Goal: Subscribe to service/newsletter

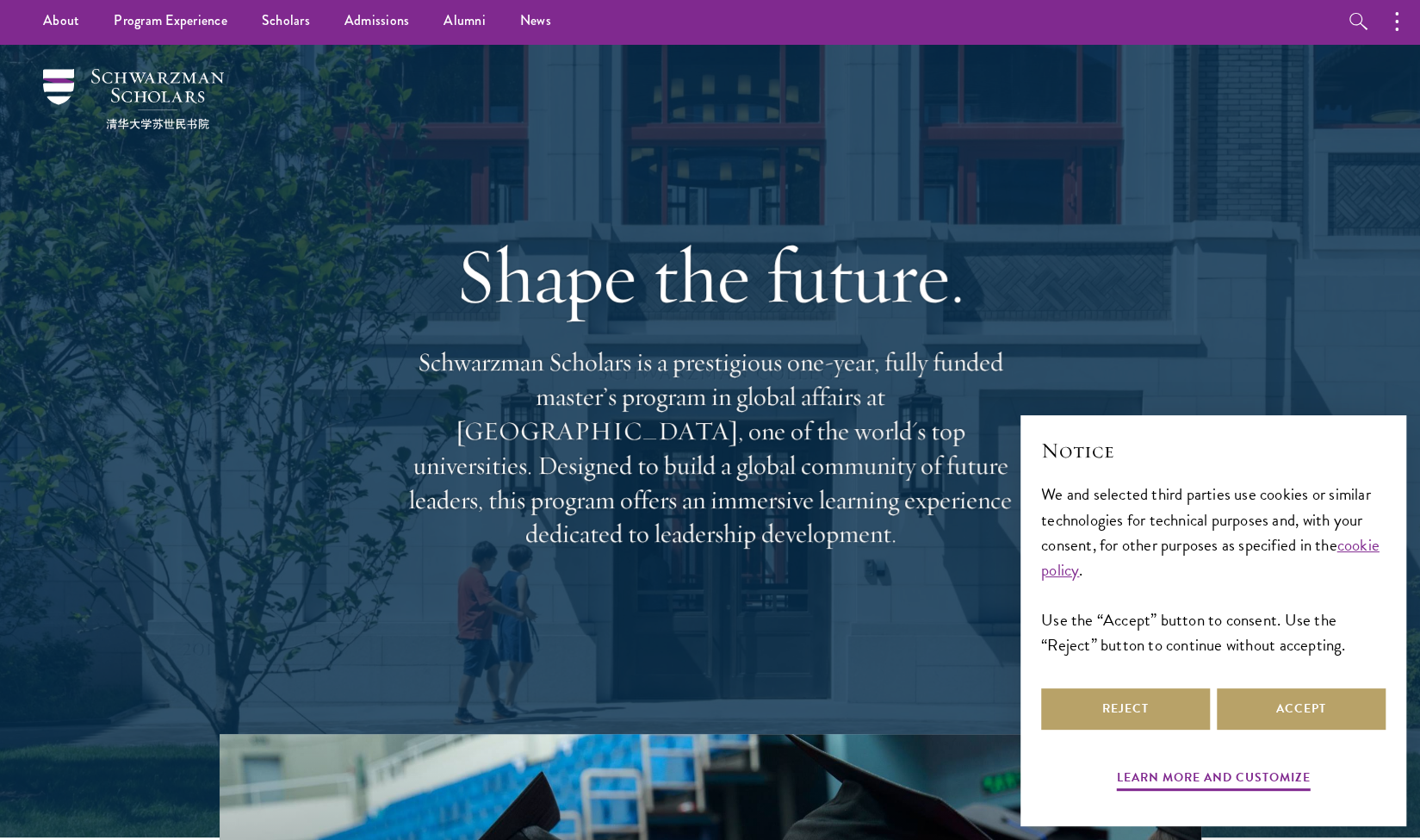
scroll to position [4, 0]
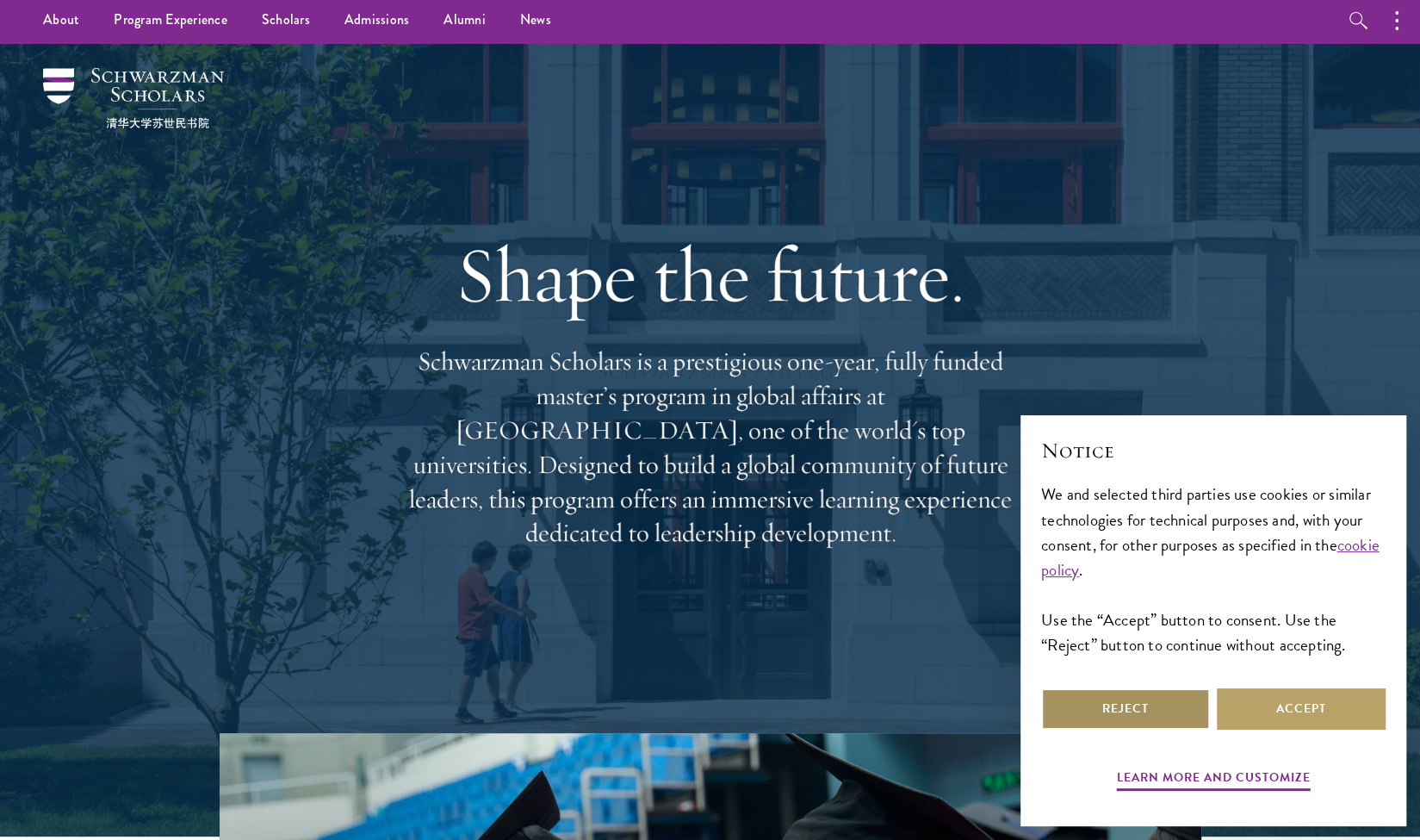
click at [1125, 719] on button "Reject" at bounding box center [1126, 708] width 168 height 41
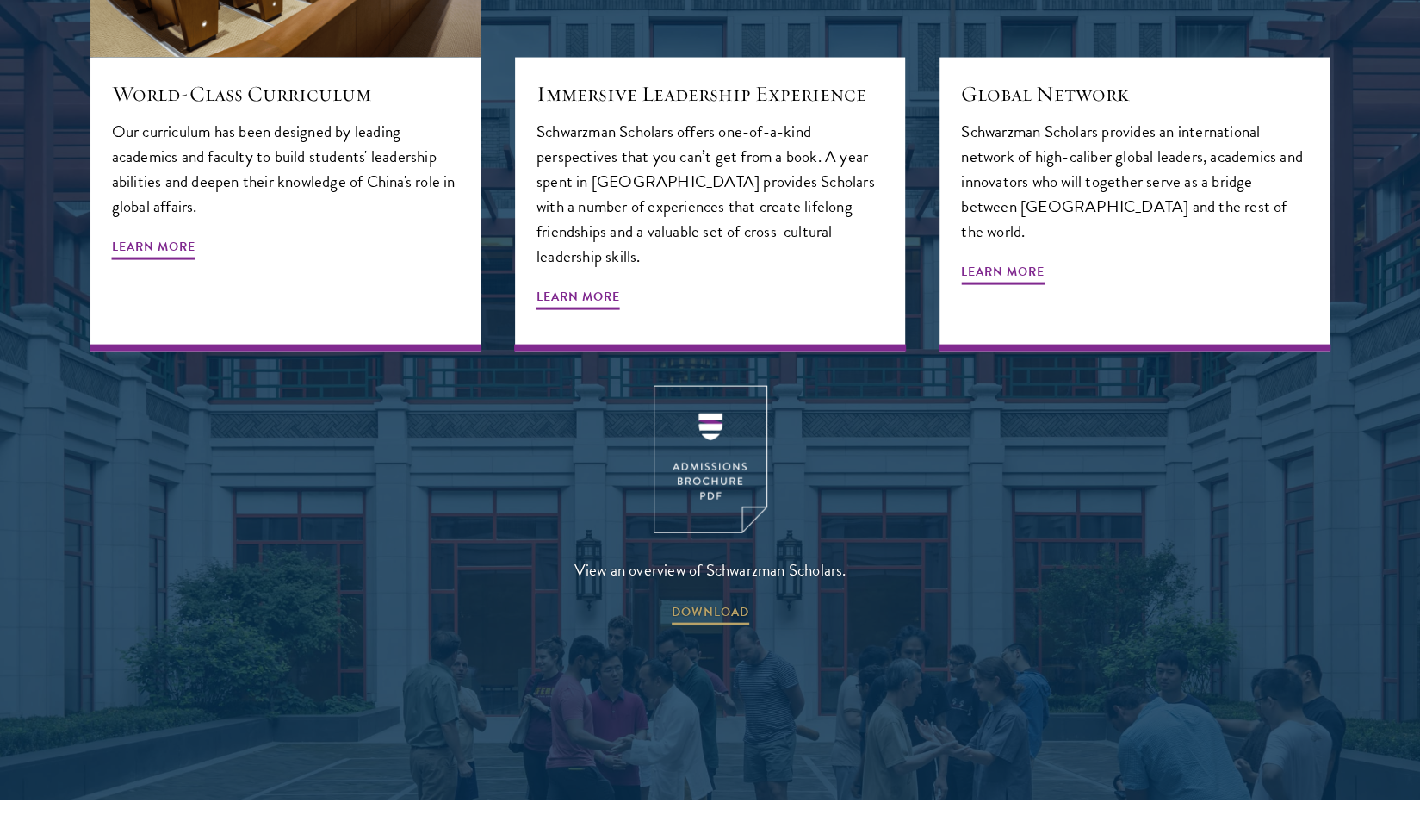
scroll to position [2258, 0]
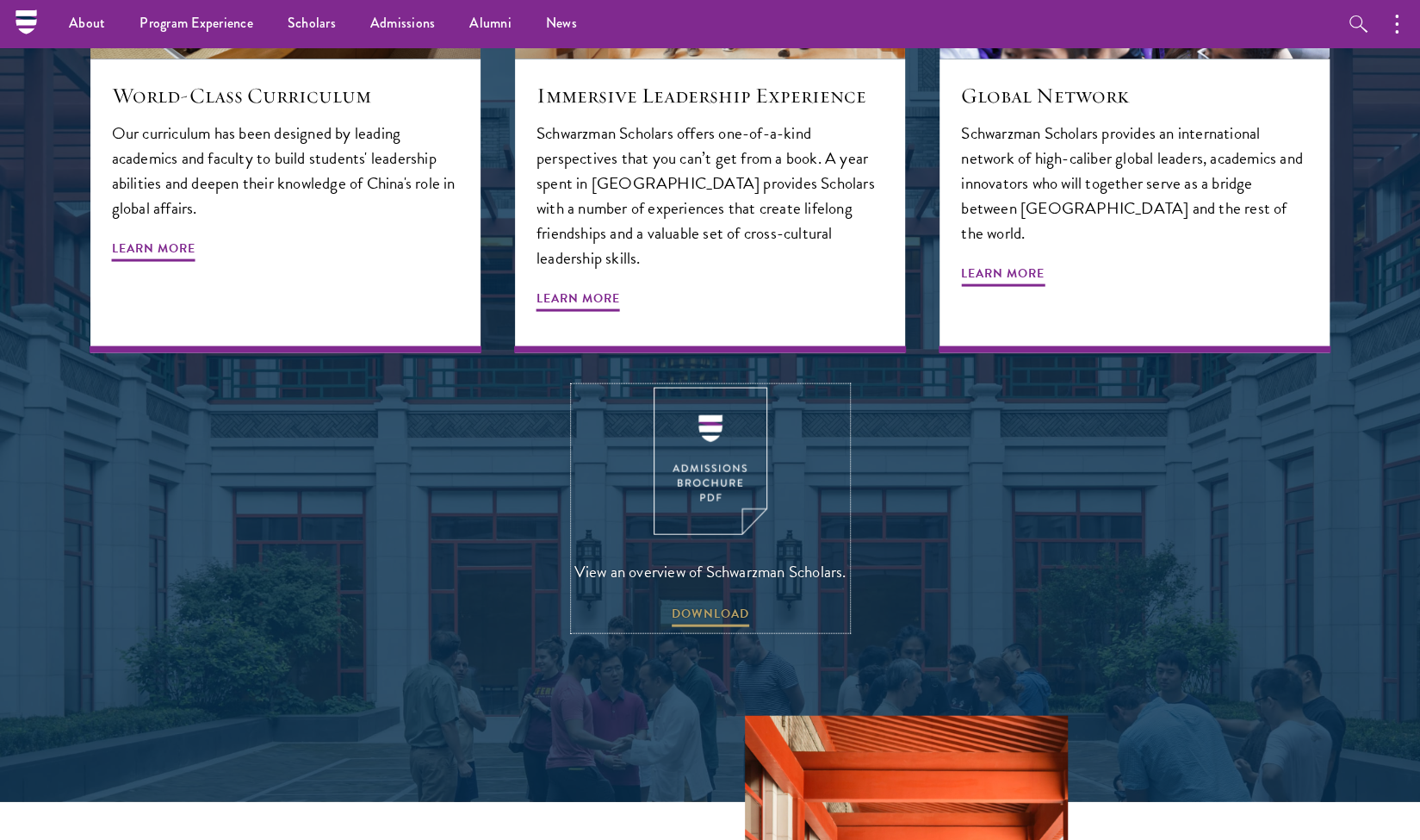
click at [735, 414] on img at bounding box center [710, 461] width 114 height 147
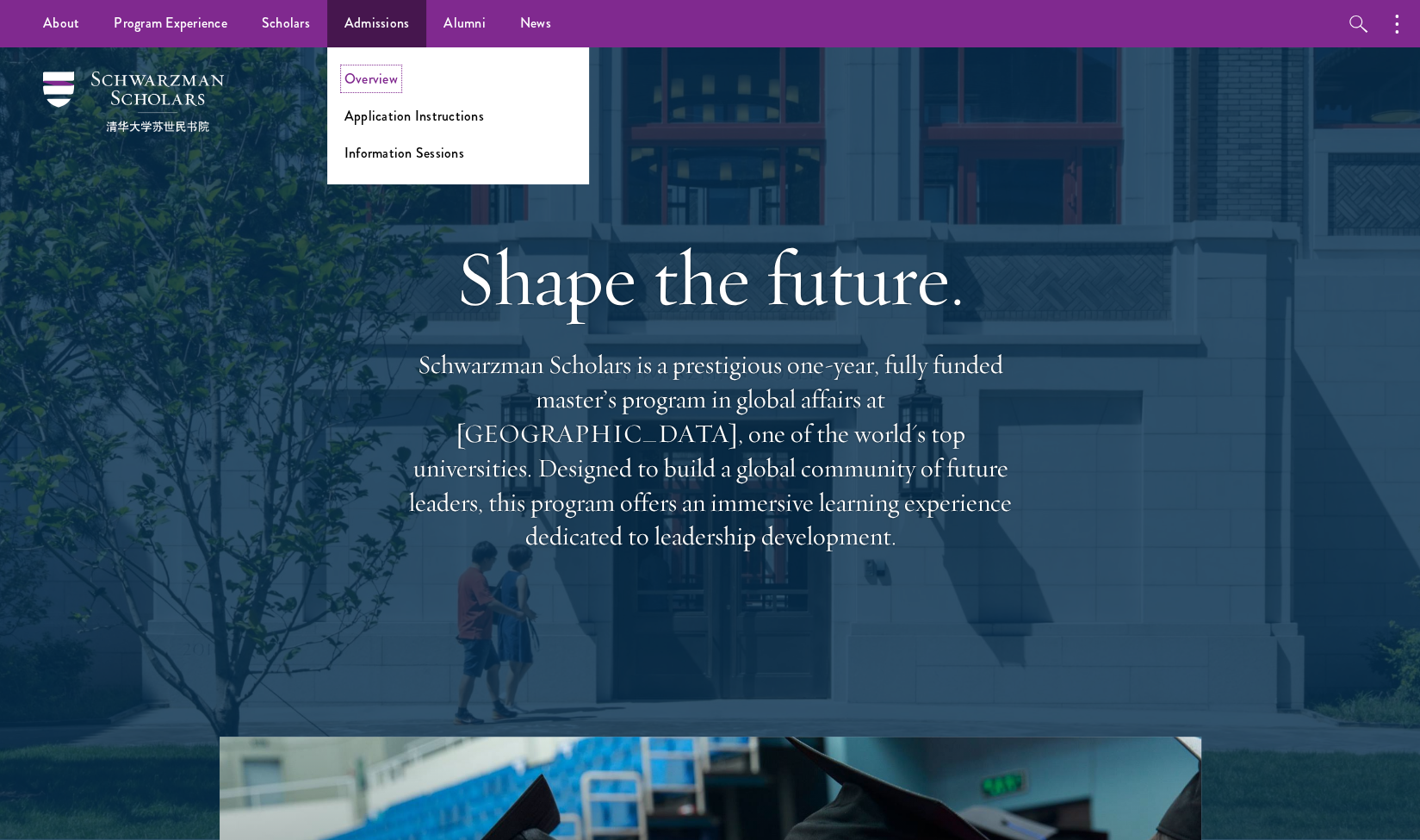
click at [365, 82] on link "Overview" at bounding box center [371, 79] width 53 height 20
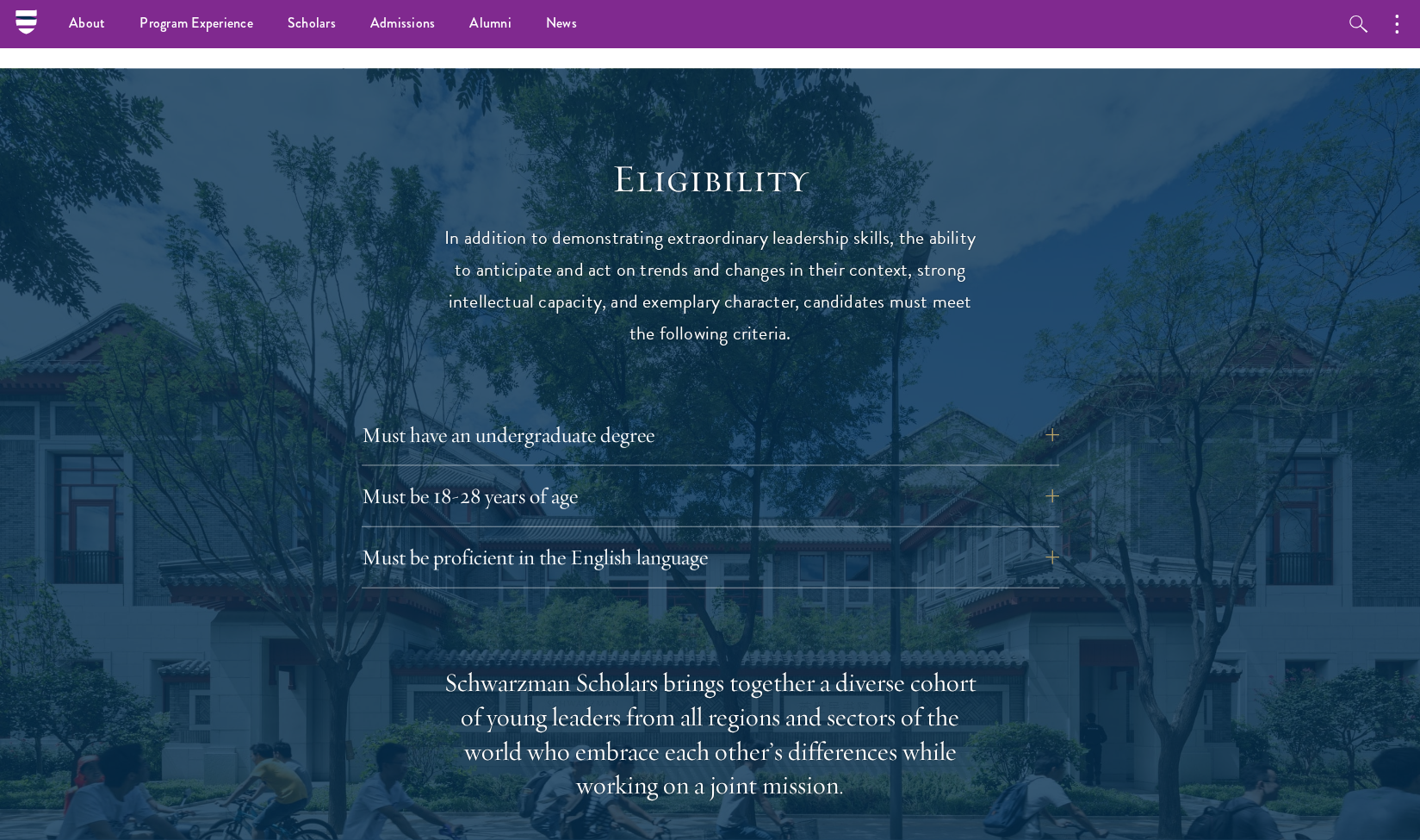
scroll to position [2146, 0]
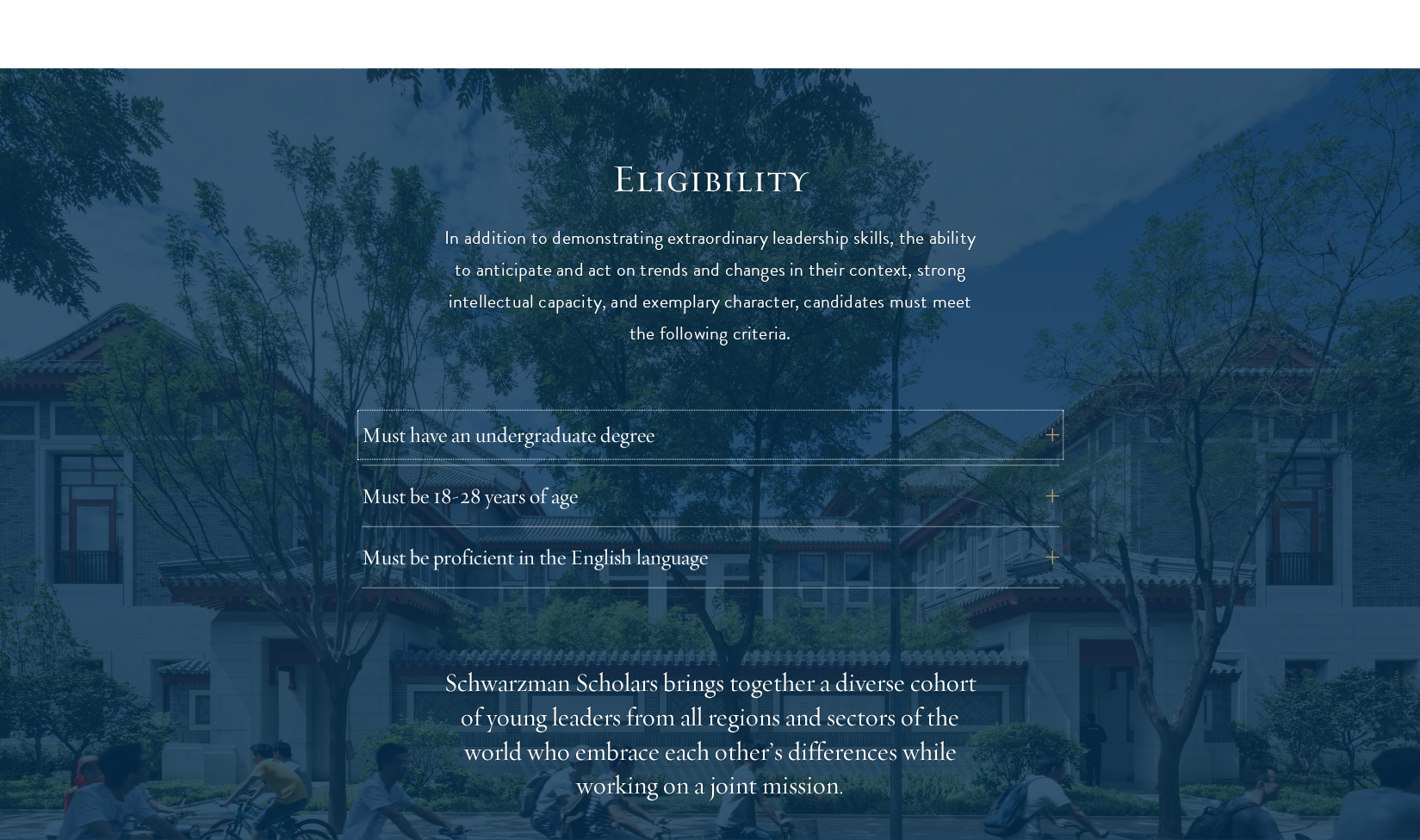
click at [427, 414] on button "Must have an undergraduate degree" at bounding box center [710, 434] width 698 height 41
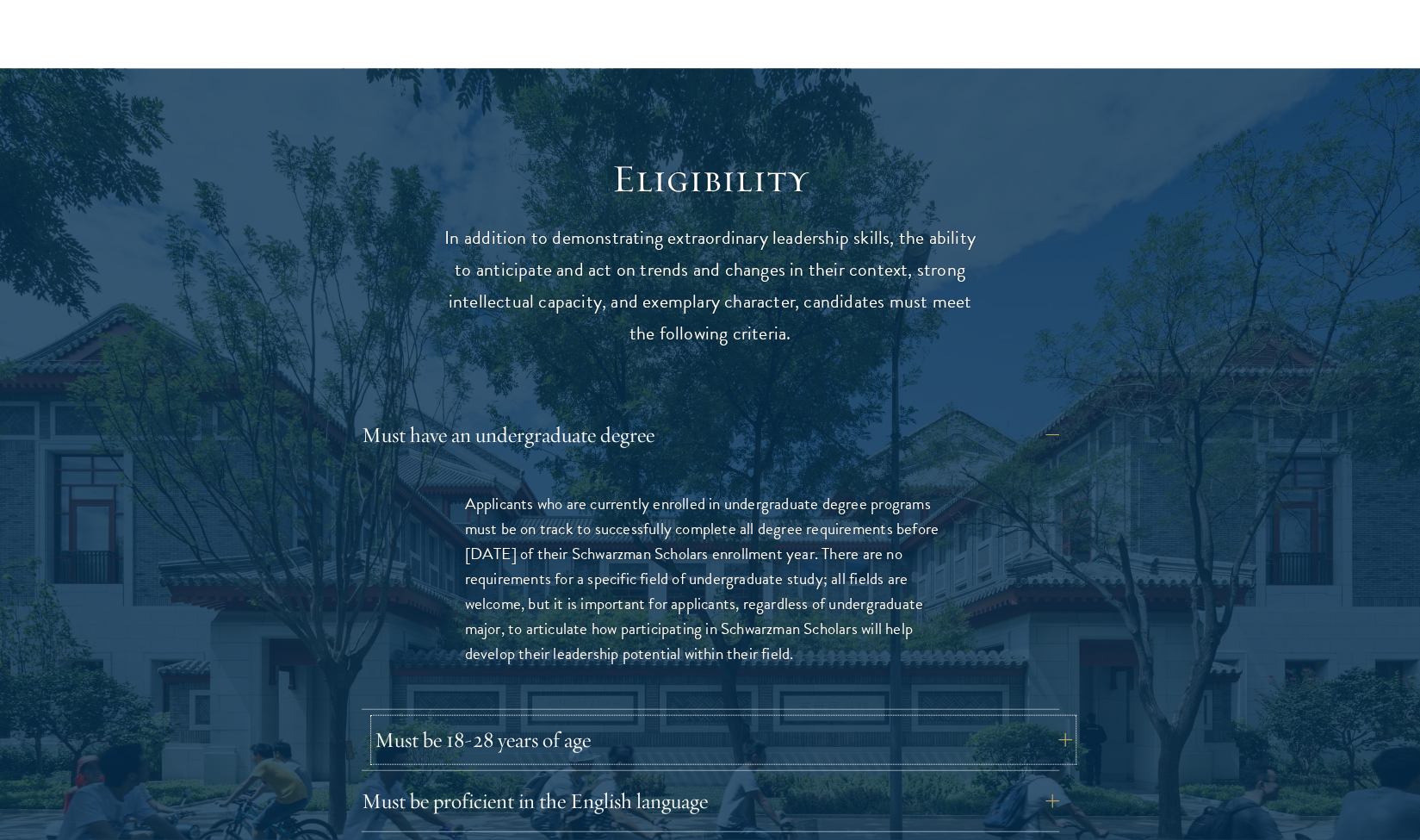
click at [471, 719] on button "Must be 18-28 years of age" at bounding box center [723, 740] width 698 height 41
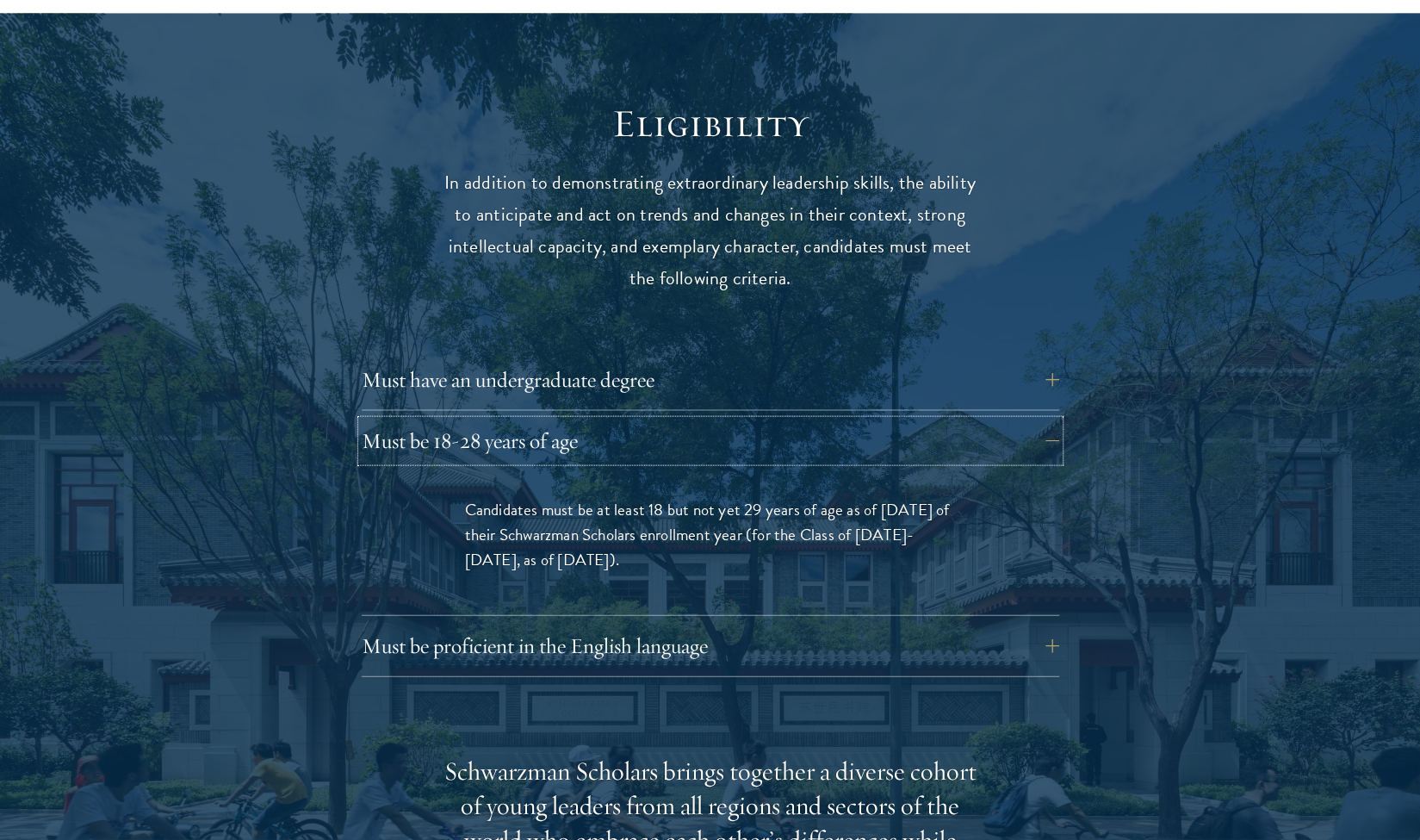
scroll to position [2201, 0]
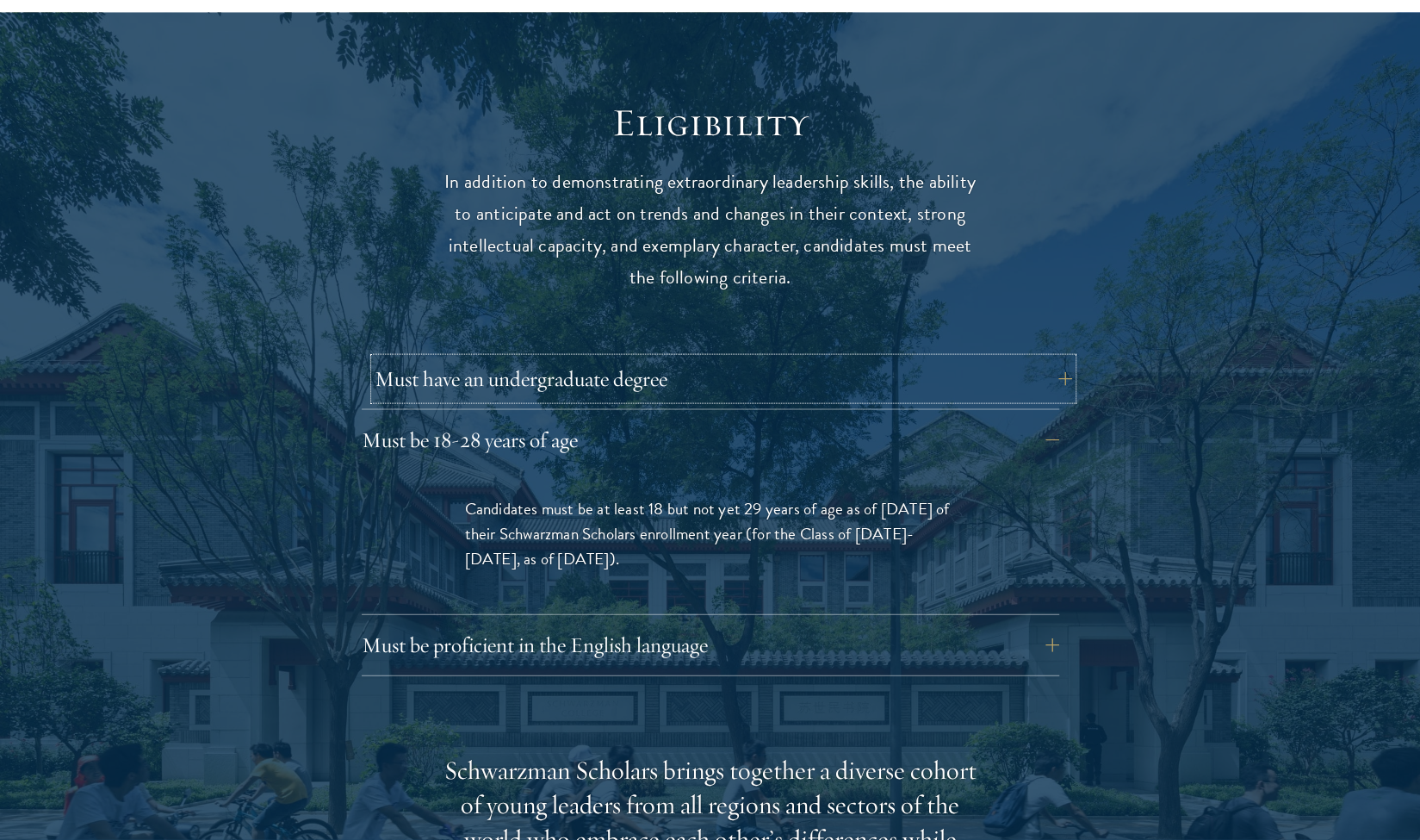
click at [605, 358] on button "Must have an undergraduate degree" at bounding box center [723, 378] width 698 height 41
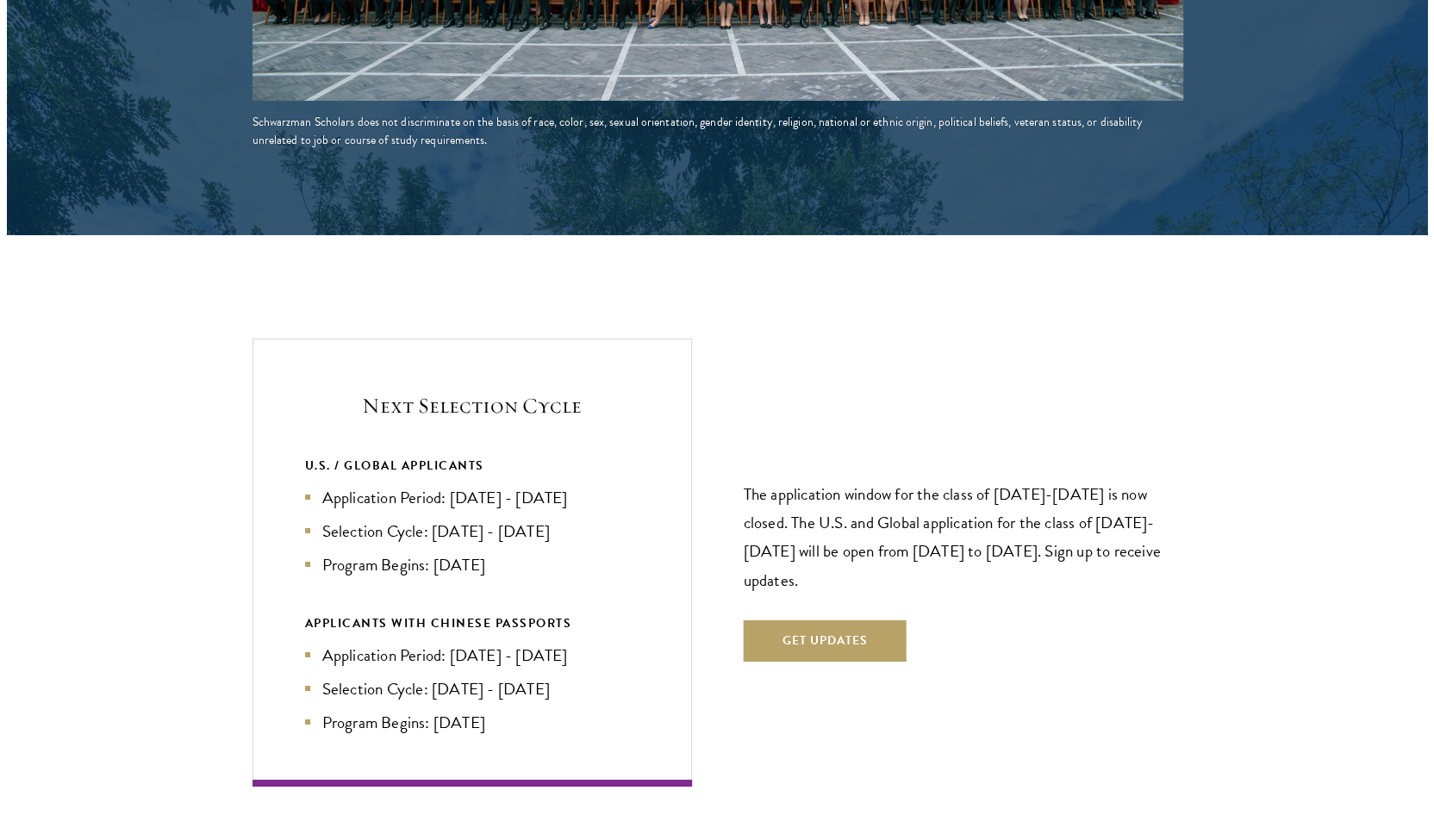
scroll to position [3652, 0]
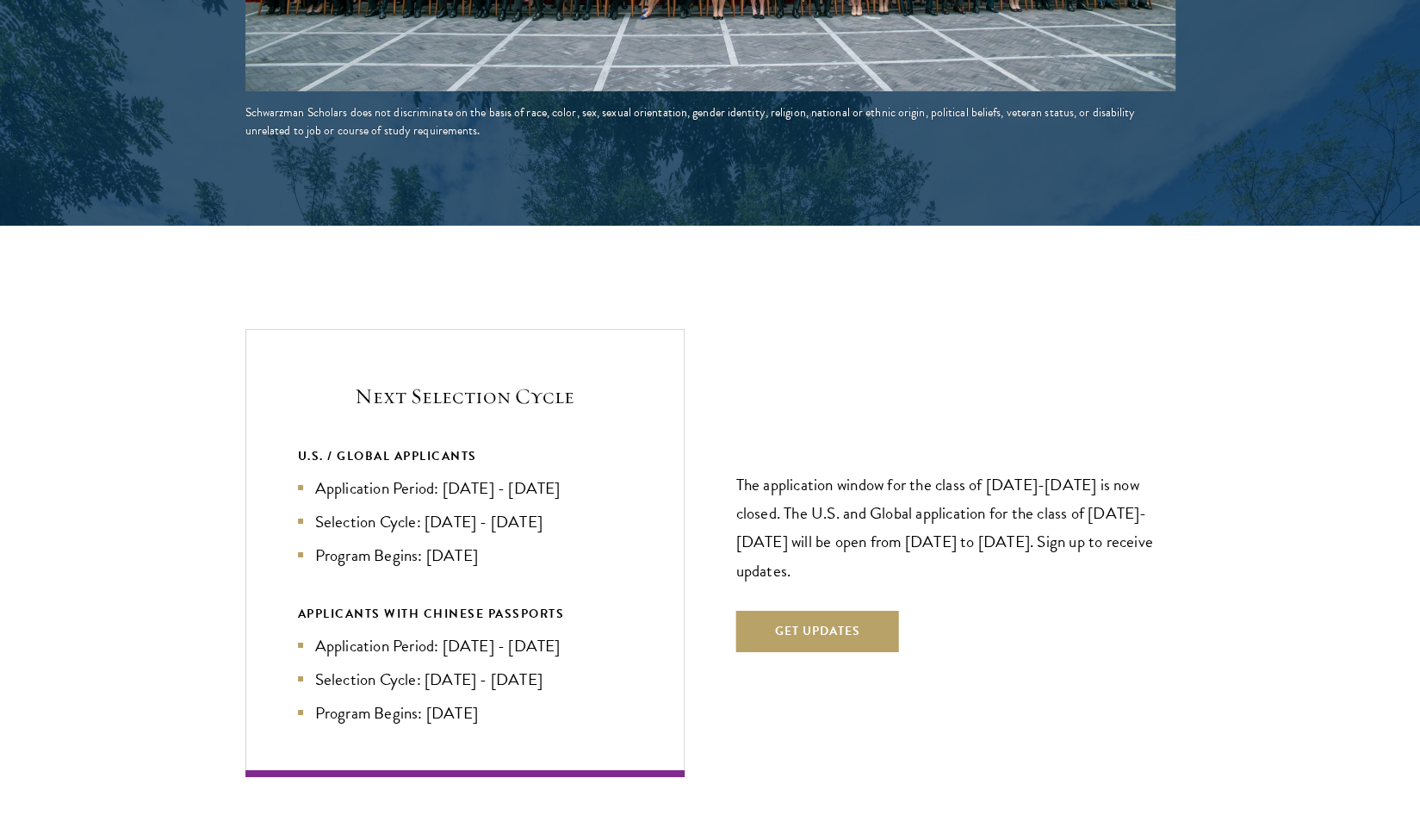
drag, startPoint x: 629, startPoint y: 466, endPoint x: 885, endPoint y: 680, distance: 333.7
click at [885, 680] on div "Next Selection Cycle U.S. / GLOBAL APPLICANTS Application Period: Apr 2026 - Se…" at bounding box center [710, 553] width 930 height 447
click at [834, 611] on button "Get Updates" at bounding box center [817, 631] width 163 height 41
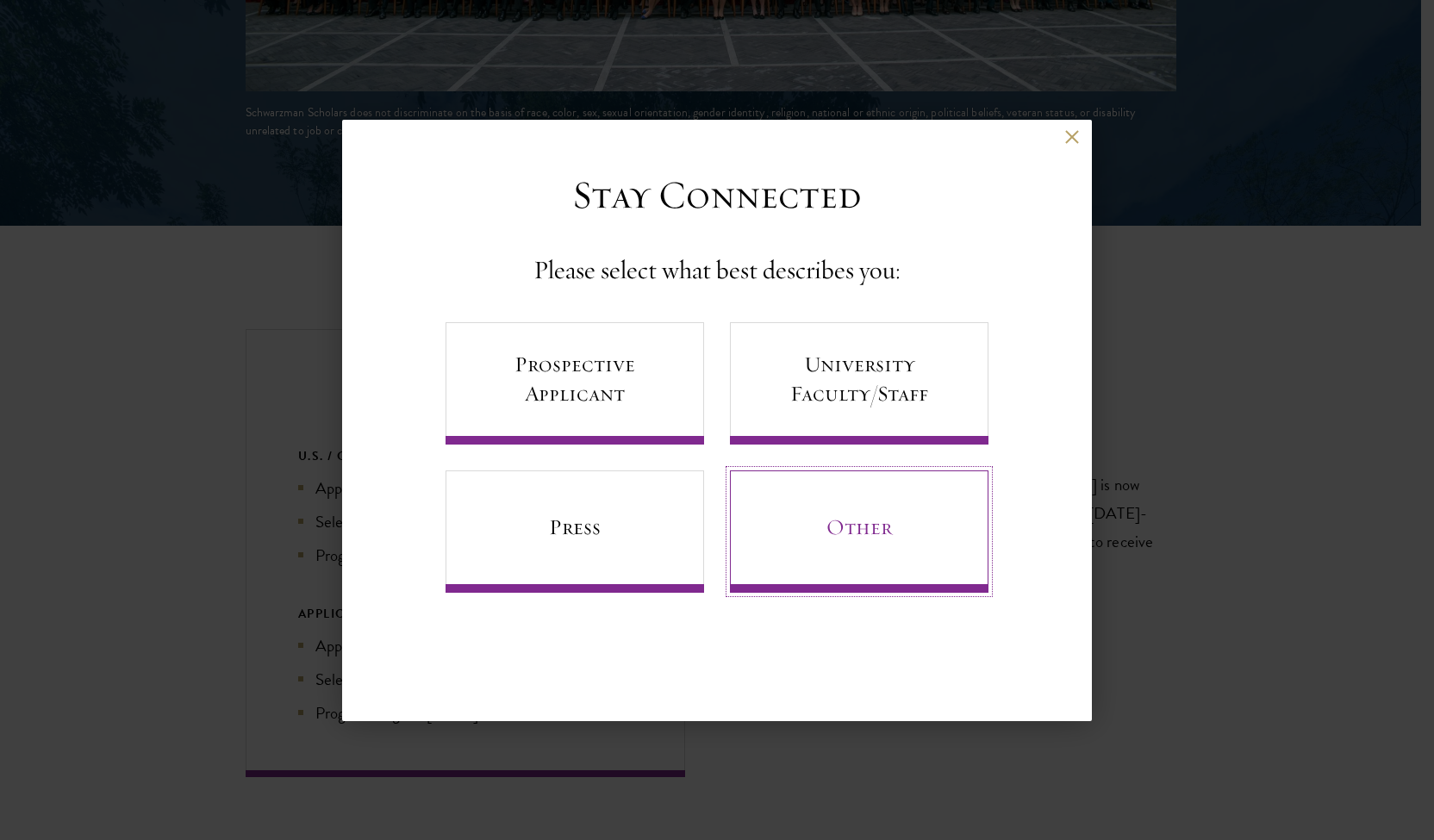
click at [864, 530] on link "Other" at bounding box center [859, 531] width 259 height 122
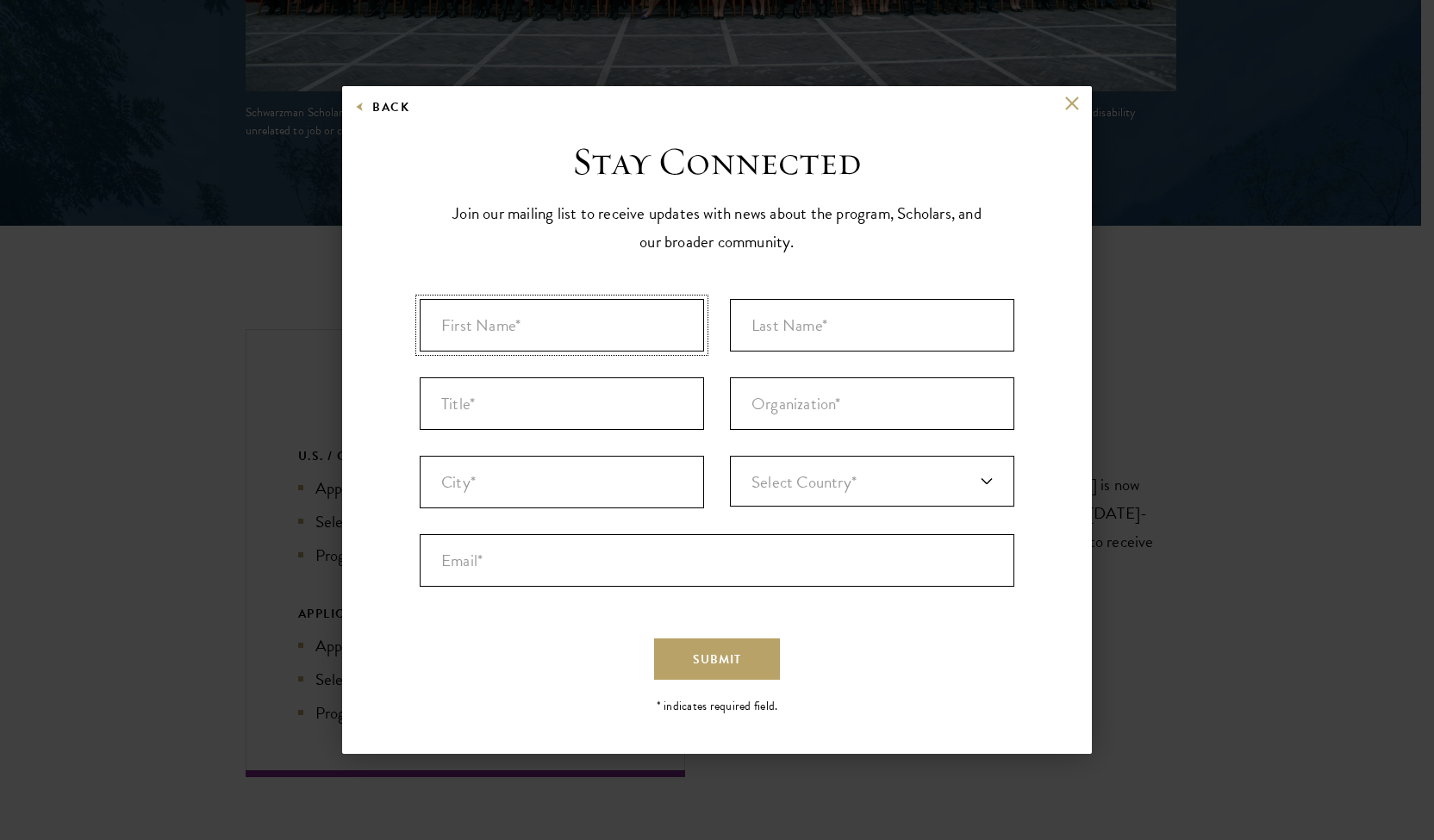
click at [620, 328] on input "First Name* *" at bounding box center [561, 325] width 284 height 52
type input "david"
type input "cohen"
type input "New Rochelle"
type input "[GEOGRAPHIC_DATA]"
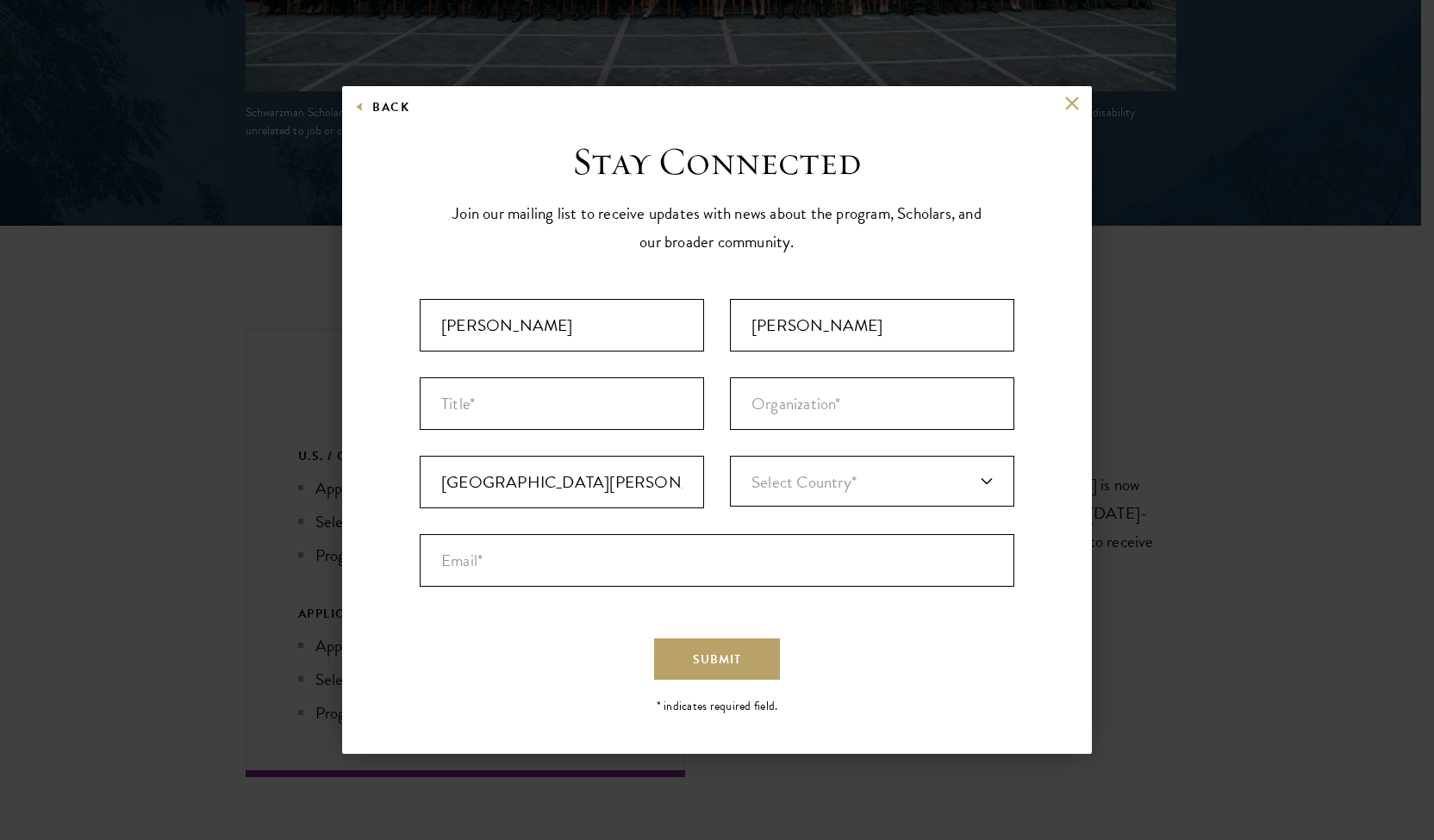
type input "davidsamuelcohen@gmail.com"
click at [575, 478] on input "New Rochelle" at bounding box center [561, 481] width 284 height 52
click at [540, 409] on input "Title *" at bounding box center [561, 403] width 284 height 52
type input "NA"
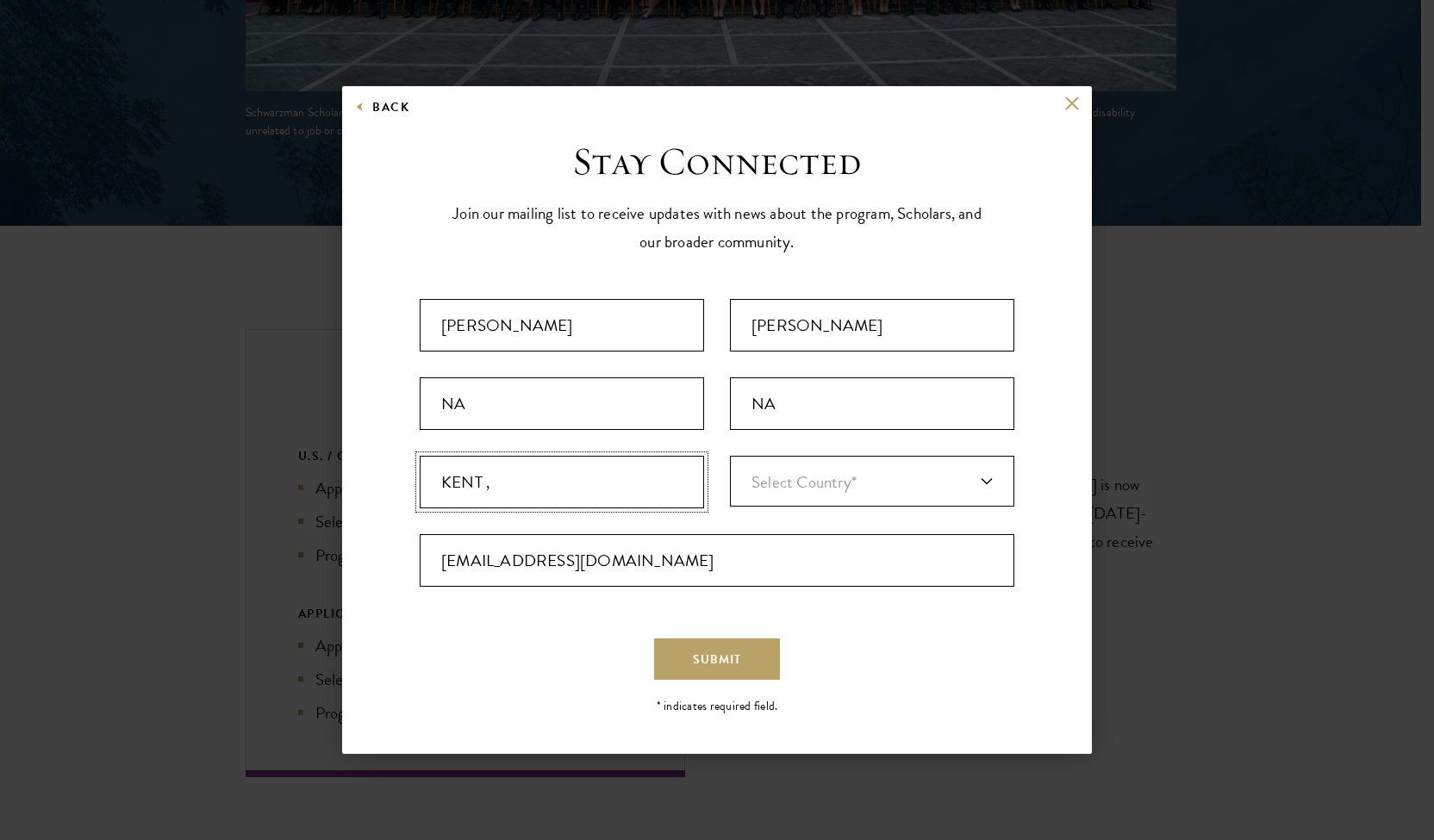
type input "Kent, CT"
click at [749, 493] on link "Select Country*" at bounding box center [872, 480] width 284 height 51
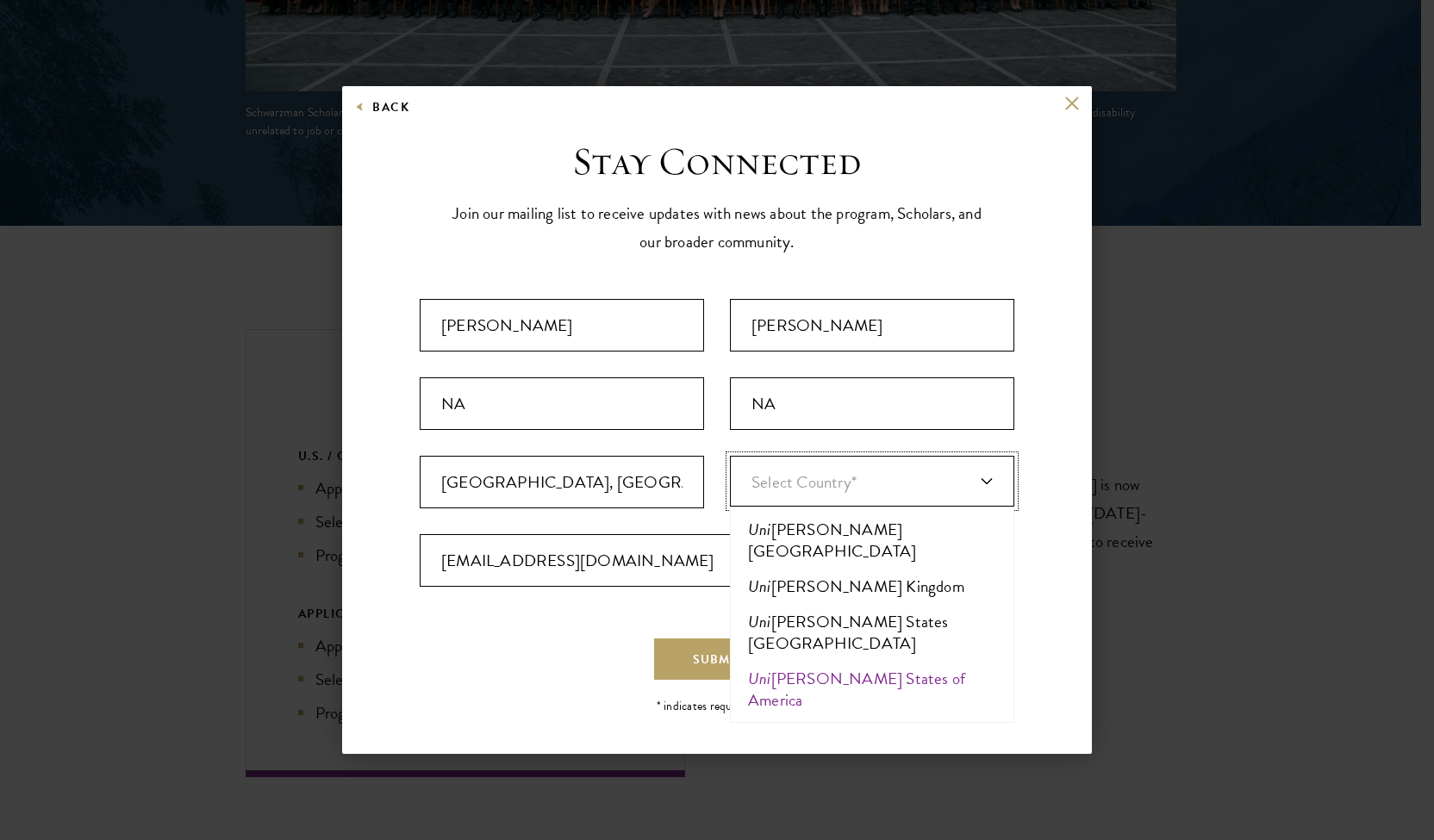
type input "uni"
click at [804, 661] on li "Uni ted States of America" at bounding box center [872, 689] width 274 height 57
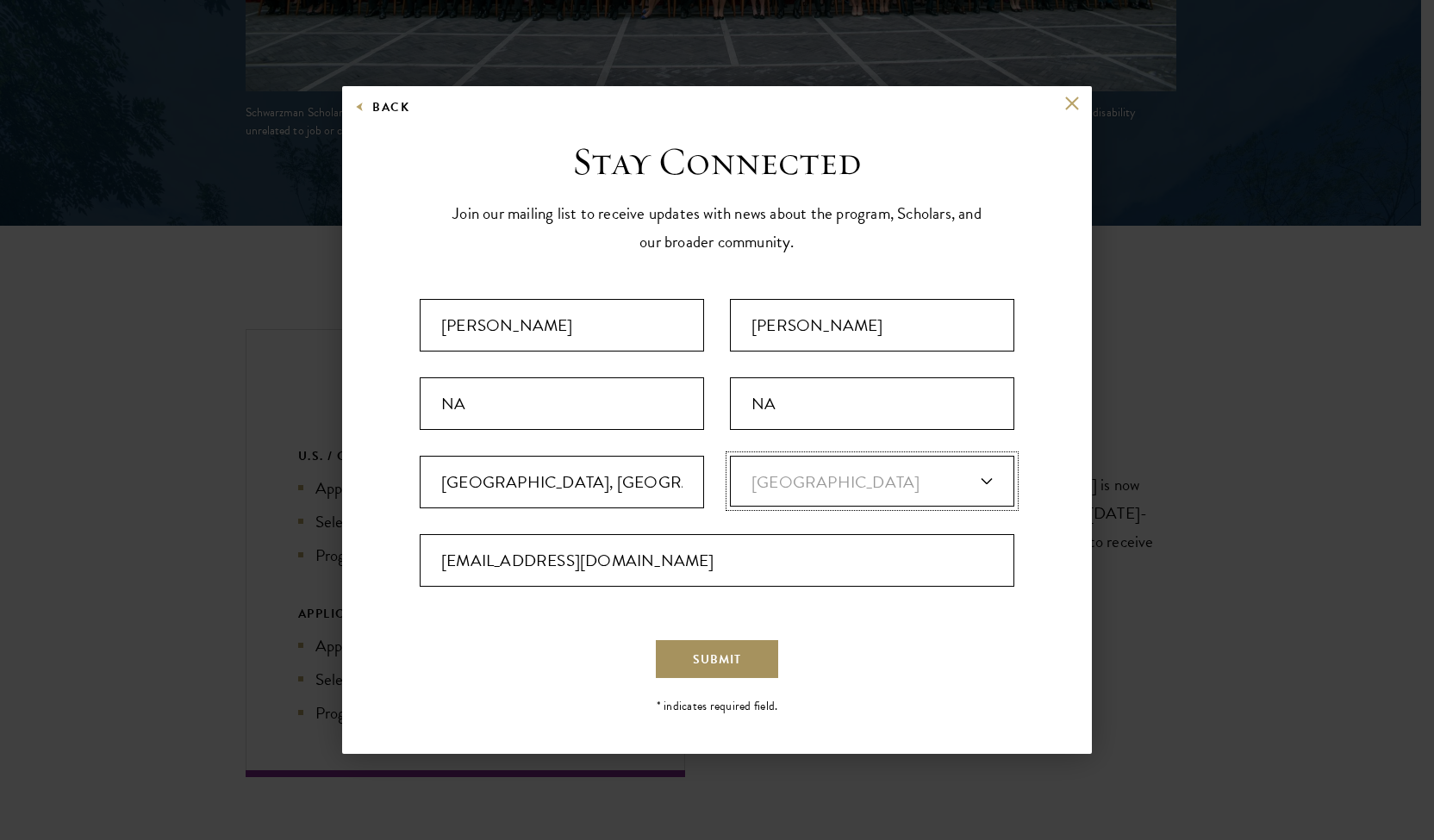
click at [700, 652] on span "Submit" at bounding box center [717, 660] width 48 height 18
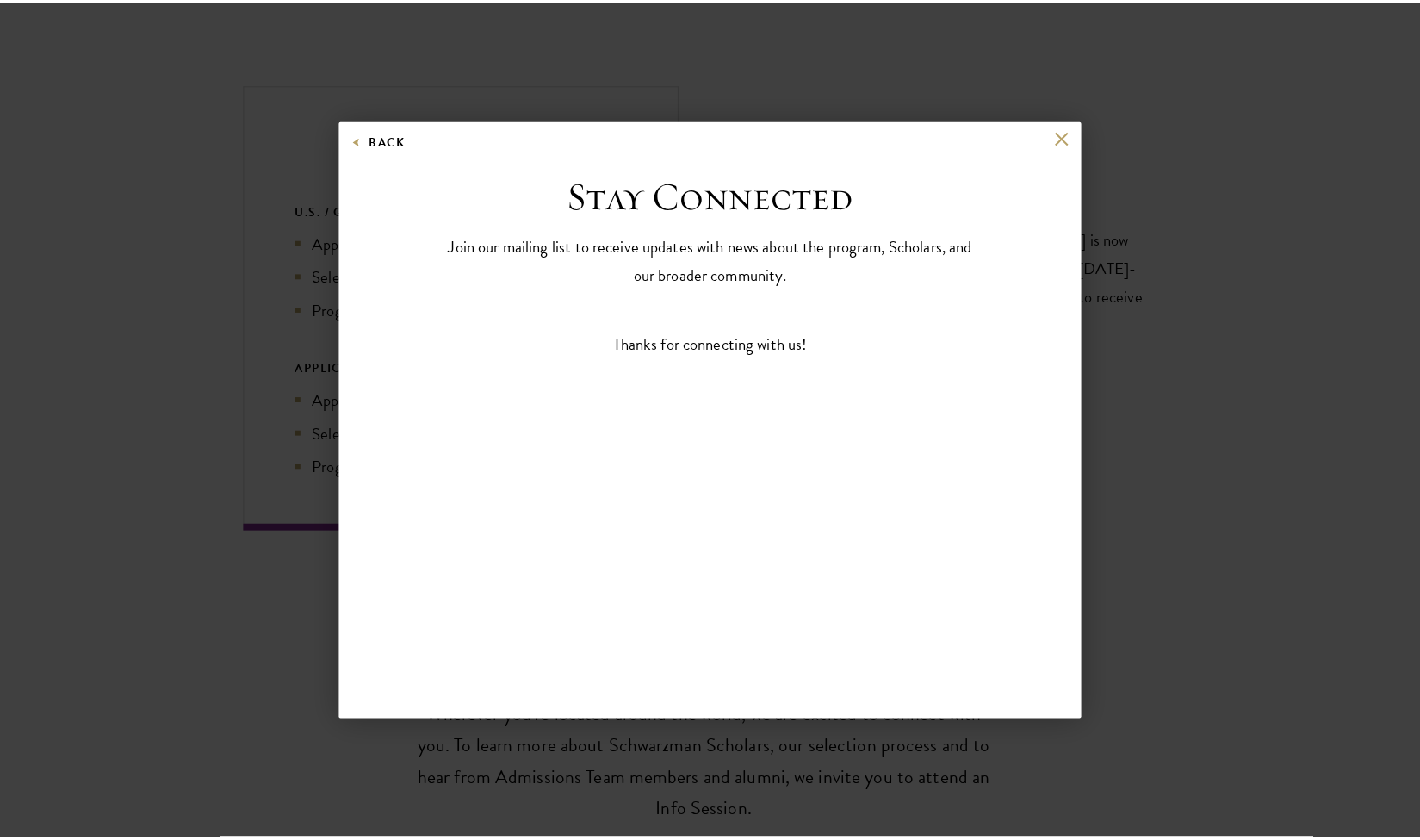
scroll to position [0, 0]
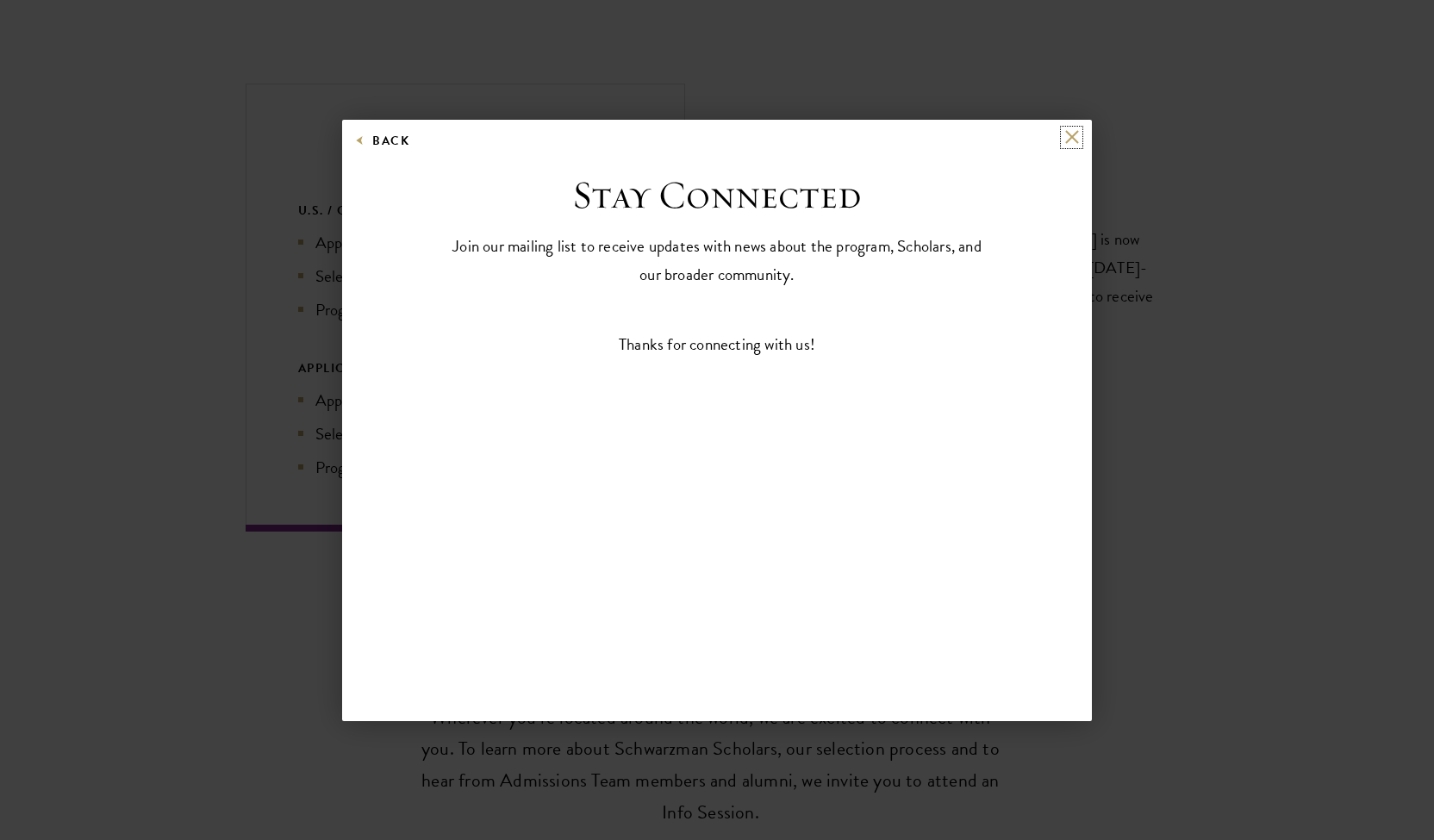
click at [1077, 135] on button at bounding box center [1071, 137] width 15 height 15
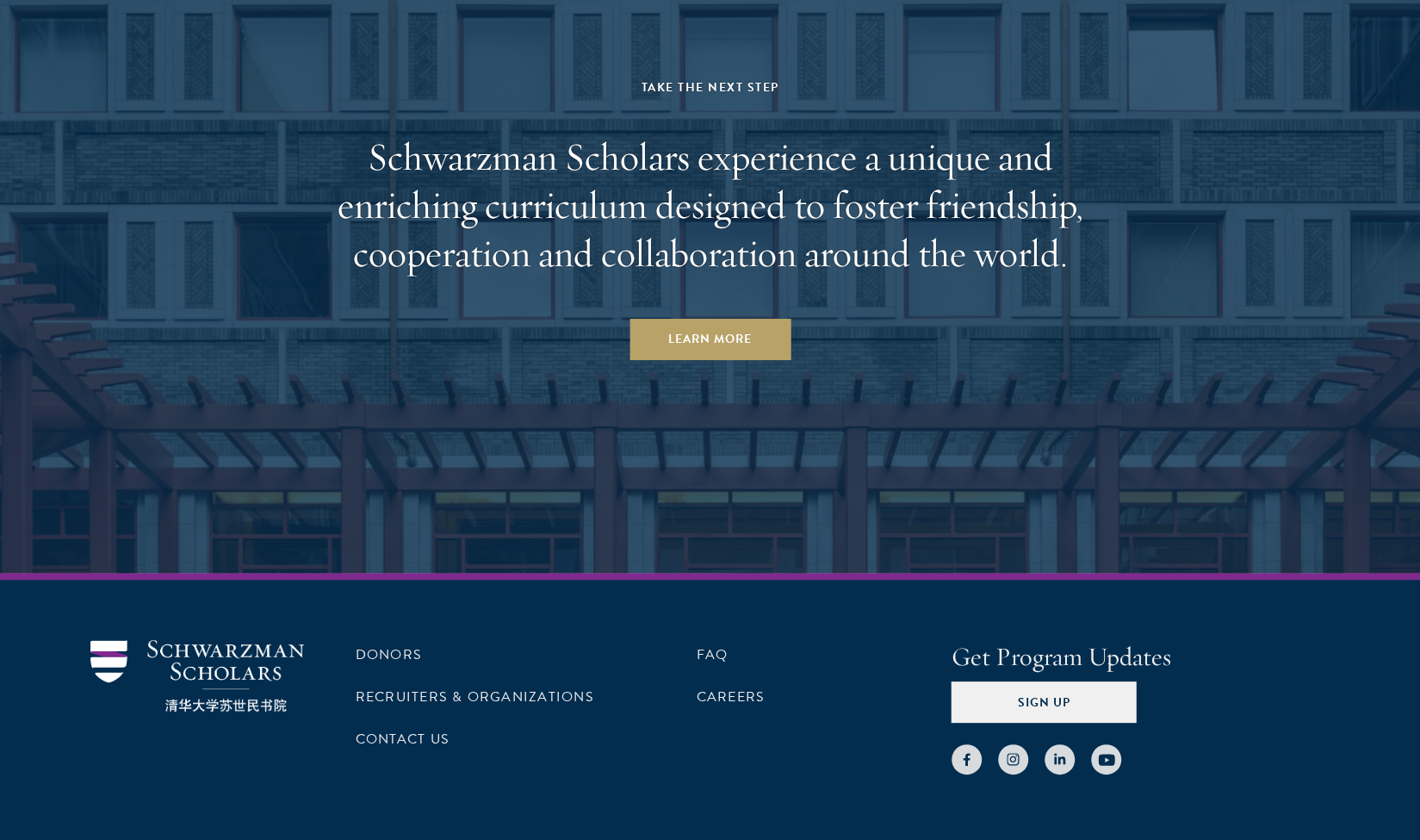
scroll to position [8641, 0]
